Goal: Task Accomplishment & Management: Manage account settings

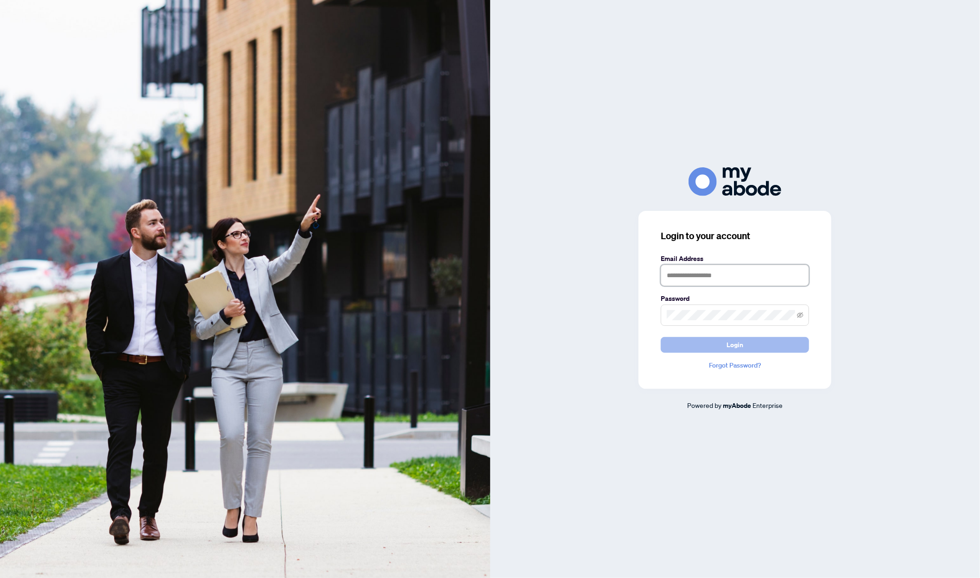
type input "**********"
click at [751, 341] on button "Login" at bounding box center [735, 345] width 148 height 16
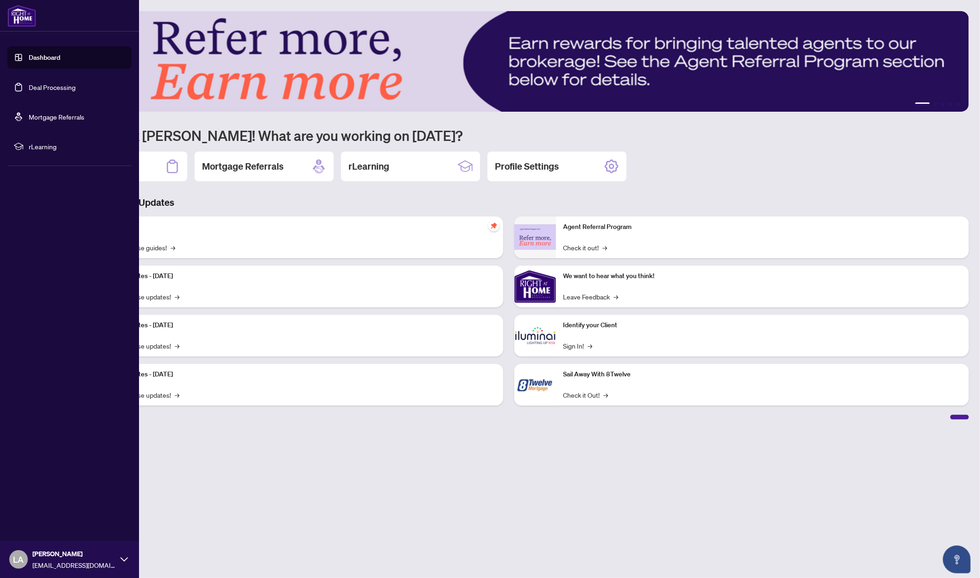
click at [46, 90] on link "Deal Processing" at bounding box center [52, 87] width 47 height 8
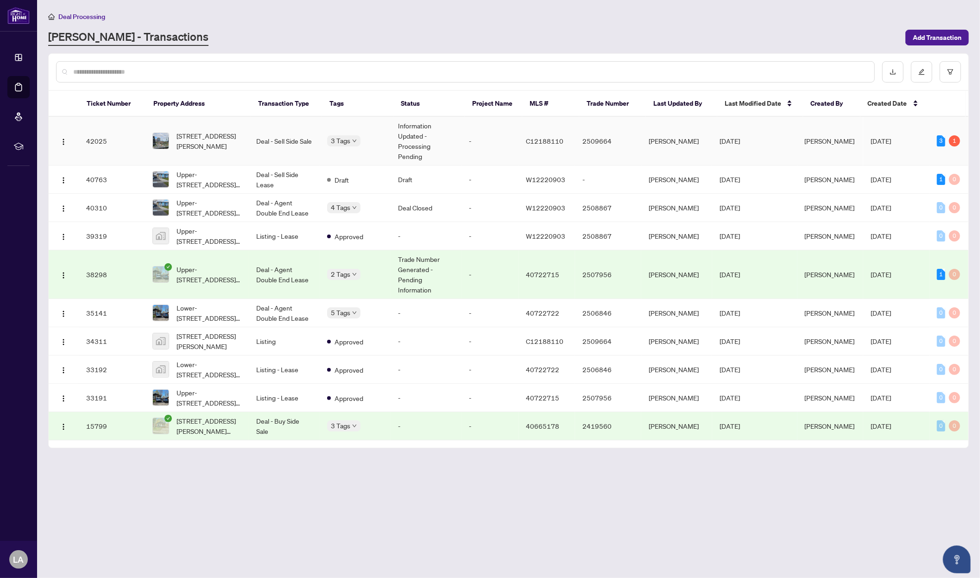
click at [304, 136] on td "Deal - Sell Side Sale" at bounding box center [284, 141] width 71 height 49
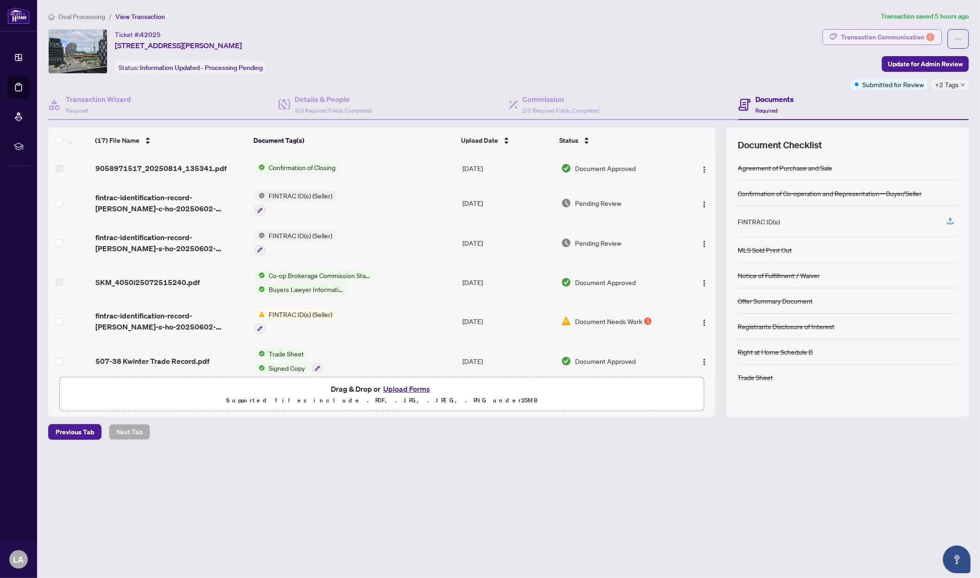
click at [916, 35] on div "Transaction Communication 1" at bounding box center [888, 37] width 94 height 15
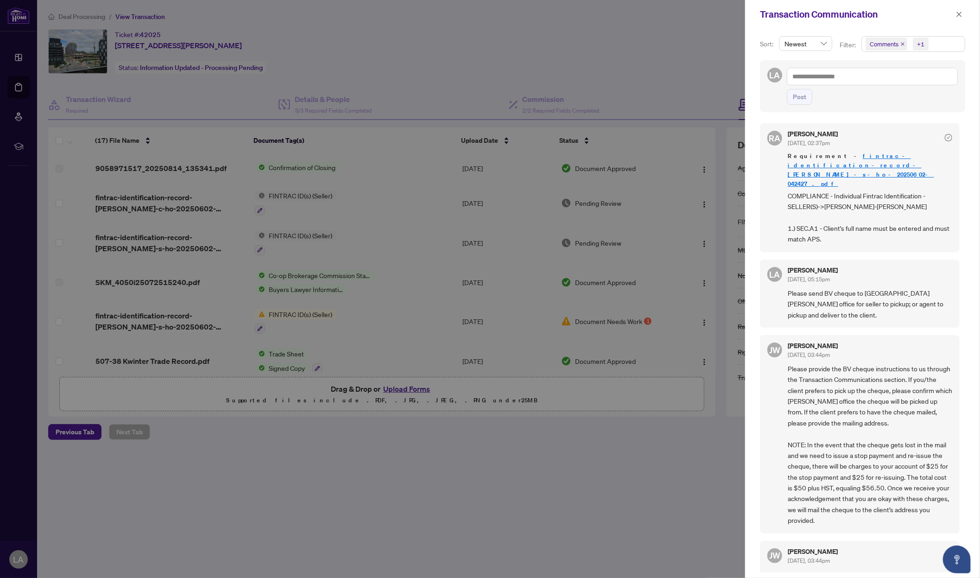
click at [486, 42] on div at bounding box center [490, 289] width 980 height 578
click at [601, 165] on div at bounding box center [490, 289] width 980 height 578
click at [959, 15] on icon "close" at bounding box center [959, 14] width 6 height 6
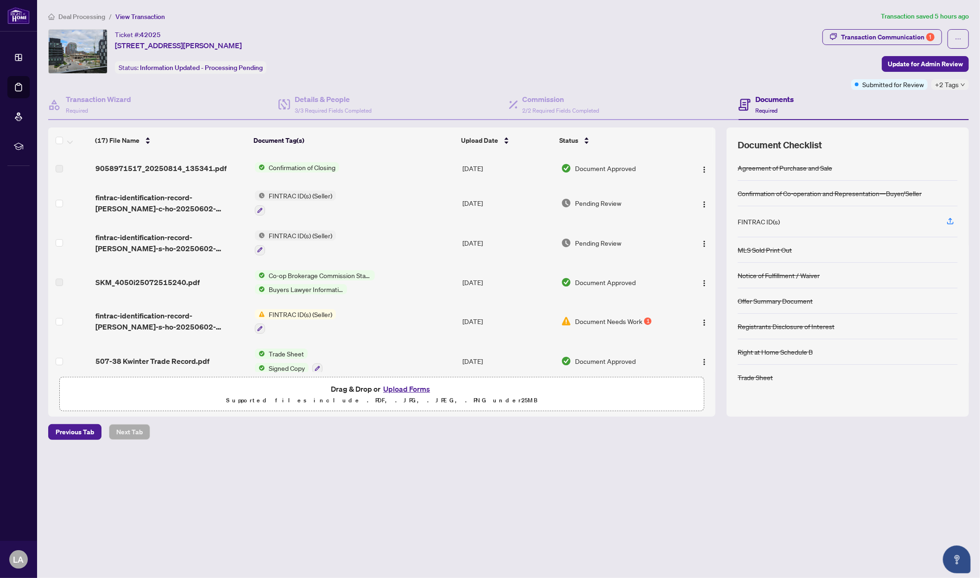
click at [309, 169] on span "Confirmation of Closing" at bounding box center [302, 167] width 74 height 10
click at [177, 170] on span "9058971517_20250814_135341.pdf" at bounding box center [160, 168] width 131 height 11
click at [208, 165] on span "9058971517_20250814_135341.pdf" at bounding box center [160, 168] width 131 height 11
click at [704, 167] on img "button" at bounding box center [704, 169] width 7 height 7
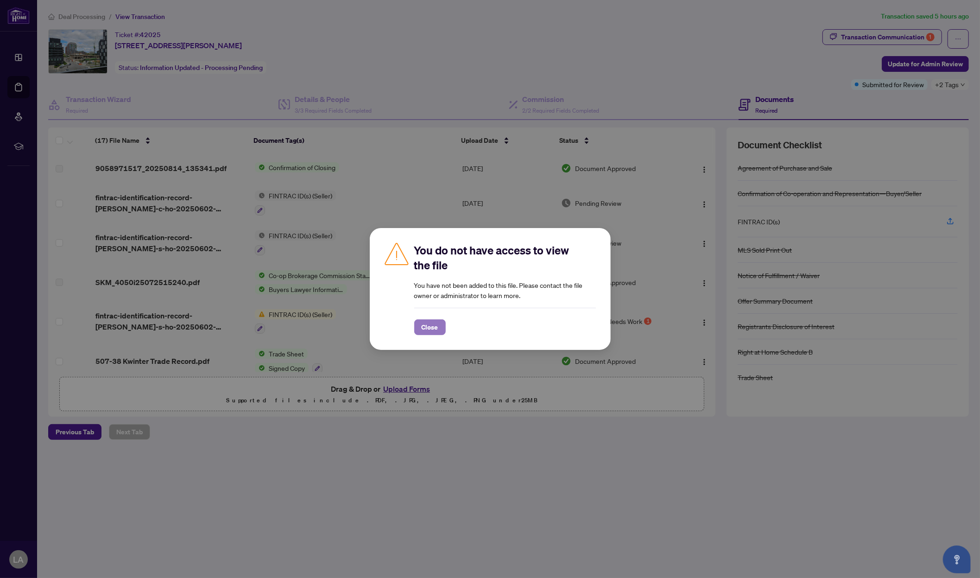
click at [436, 326] on span "Close" at bounding box center [430, 327] width 17 height 15
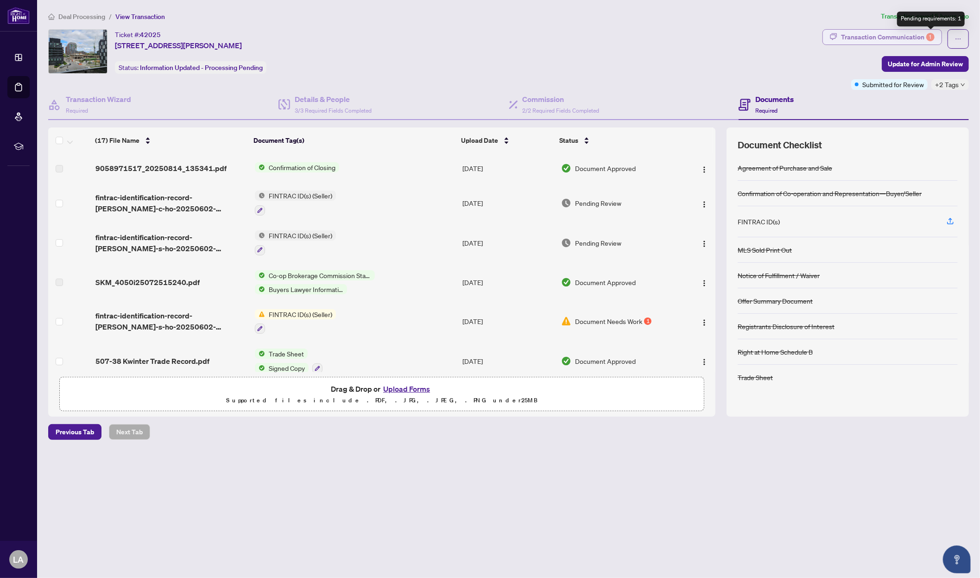
click at [927, 34] on div "1" at bounding box center [930, 37] width 8 height 8
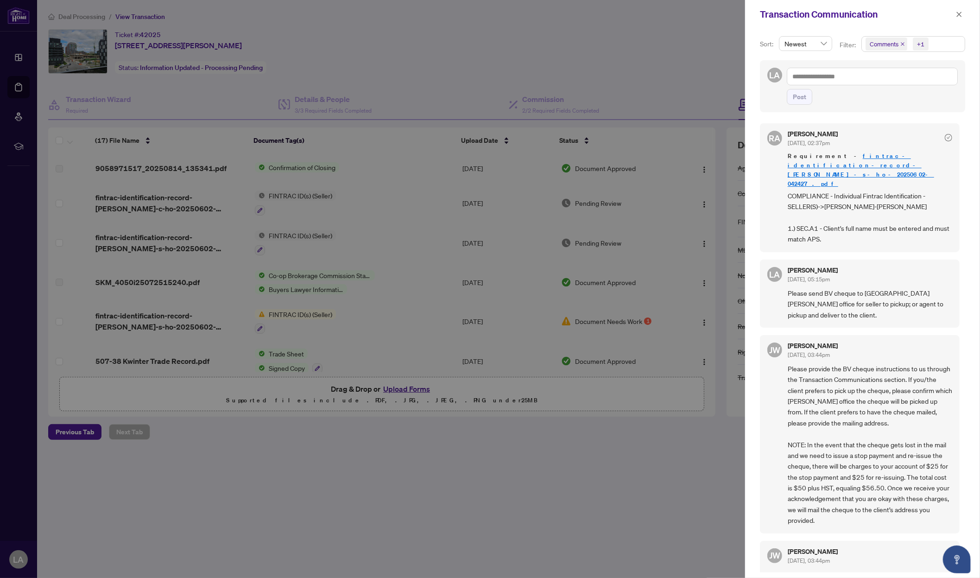
click at [945, 135] on icon "check-circle" at bounding box center [948, 137] width 7 height 7
click at [604, 77] on div at bounding box center [490, 289] width 980 height 578
click at [957, 13] on icon "close" at bounding box center [959, 14] width 6 height 6
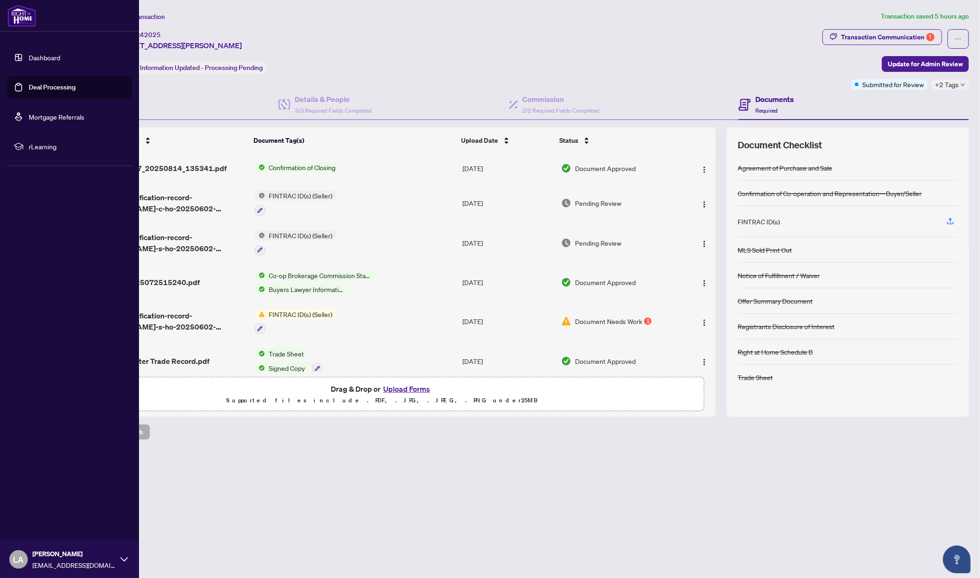
click at [64, 83] on link "Deal Processing" at bounding box center [52, 87] width 47 height 8
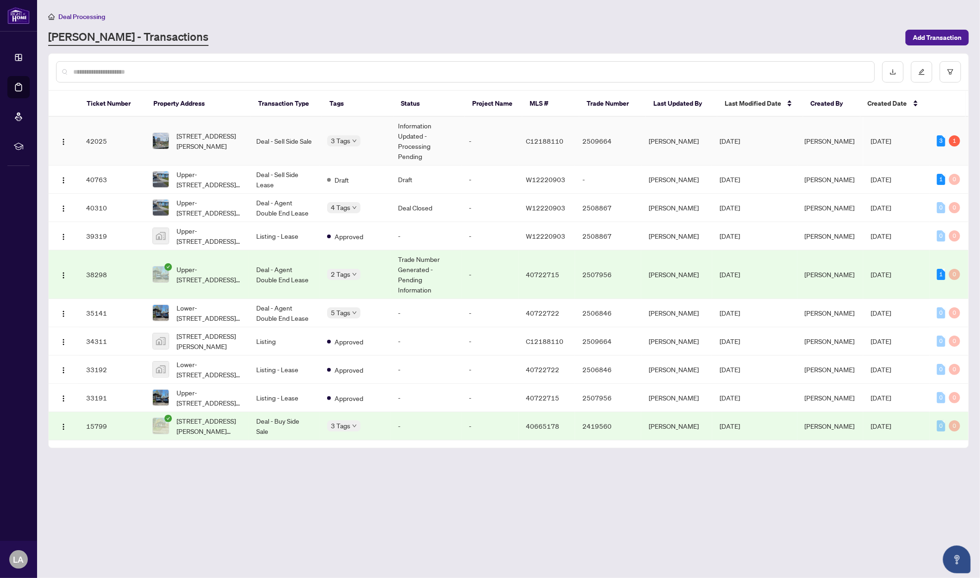
click at [289, 132] on td "Deal - Sell Side Sale" at bounding box center [284, 141] width 71 height 49
